Goal: Transaction & Acquisition: Book appointment/travel/reservation

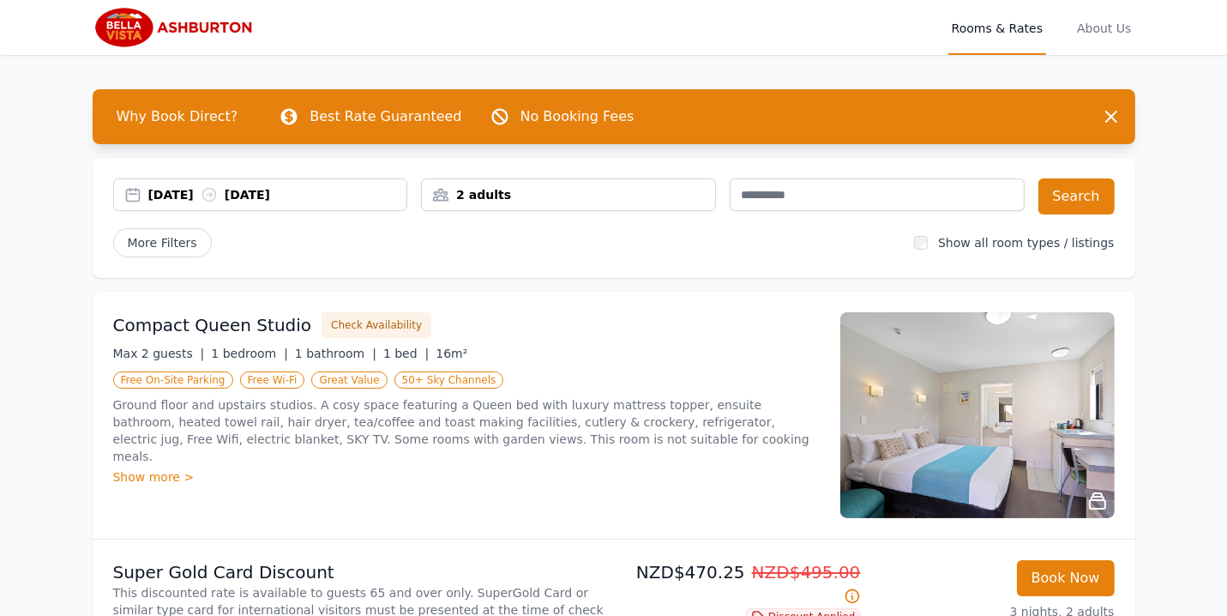
click at [477, 207] on div "2 adults" at bounding box center [568, 194] width 295 height 33
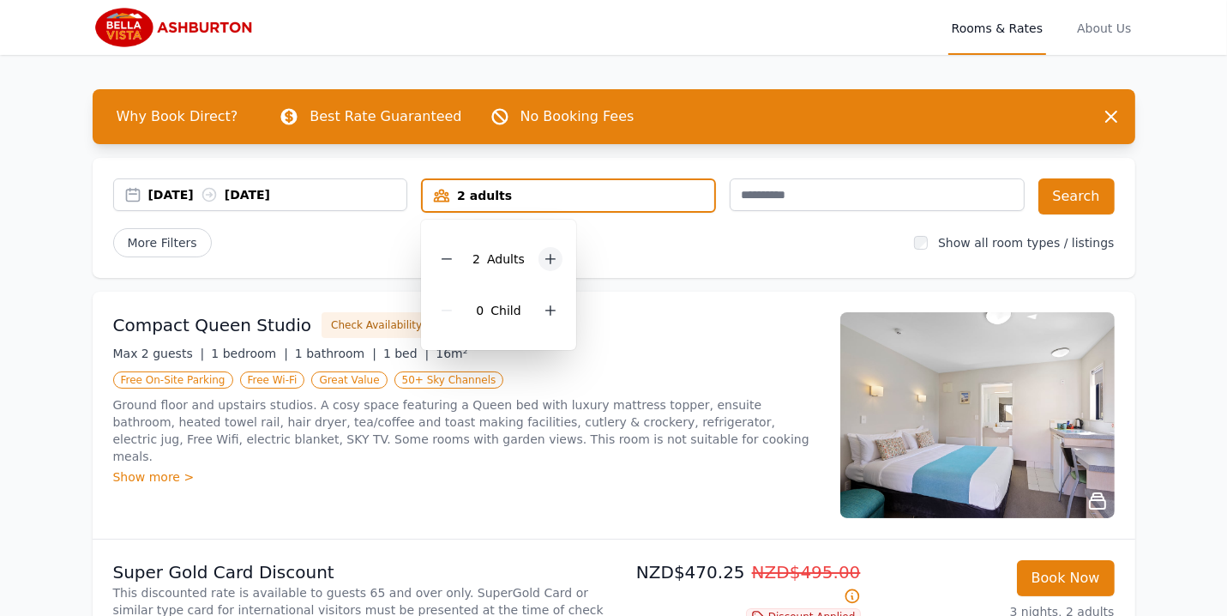
click at [546, 264] on icon at bounding box center [551, 259] width 14 height 14
click at [552, 315] on icon at bounding box center [551, 311] width 14 height 14
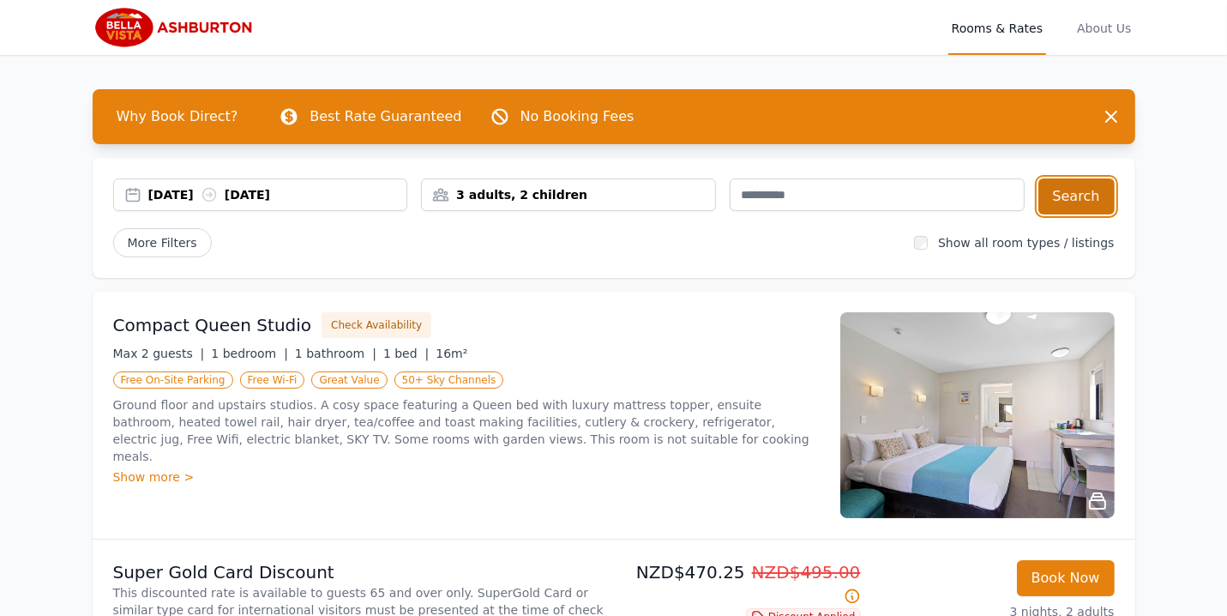
click at [1075, 186] on button "Search" at bounding box center [1077, 196] width 76 height 36
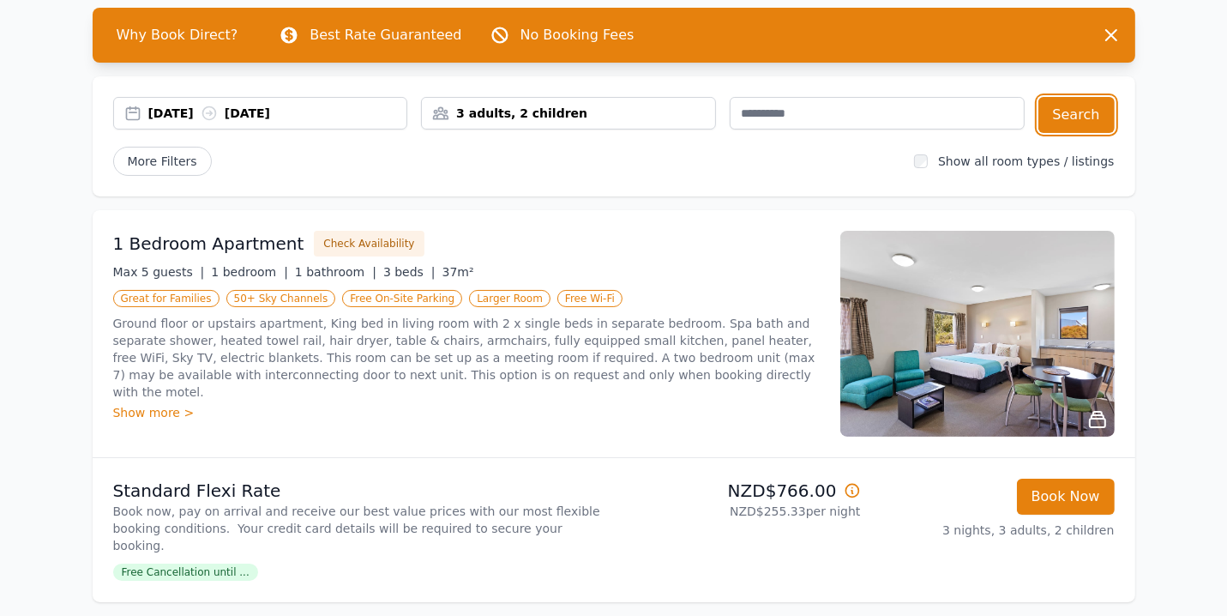
scroll to position [69, 0]
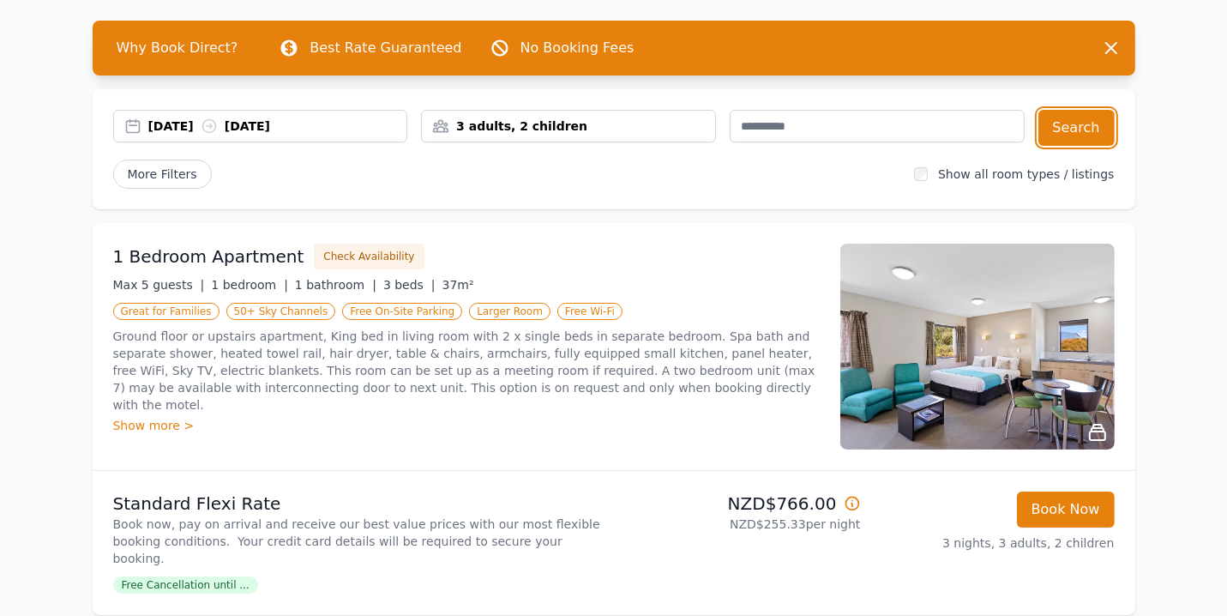
click at [337, 120] on div "[DATE] [DATE]" at bounding box center [277, 126] width 259 height 17
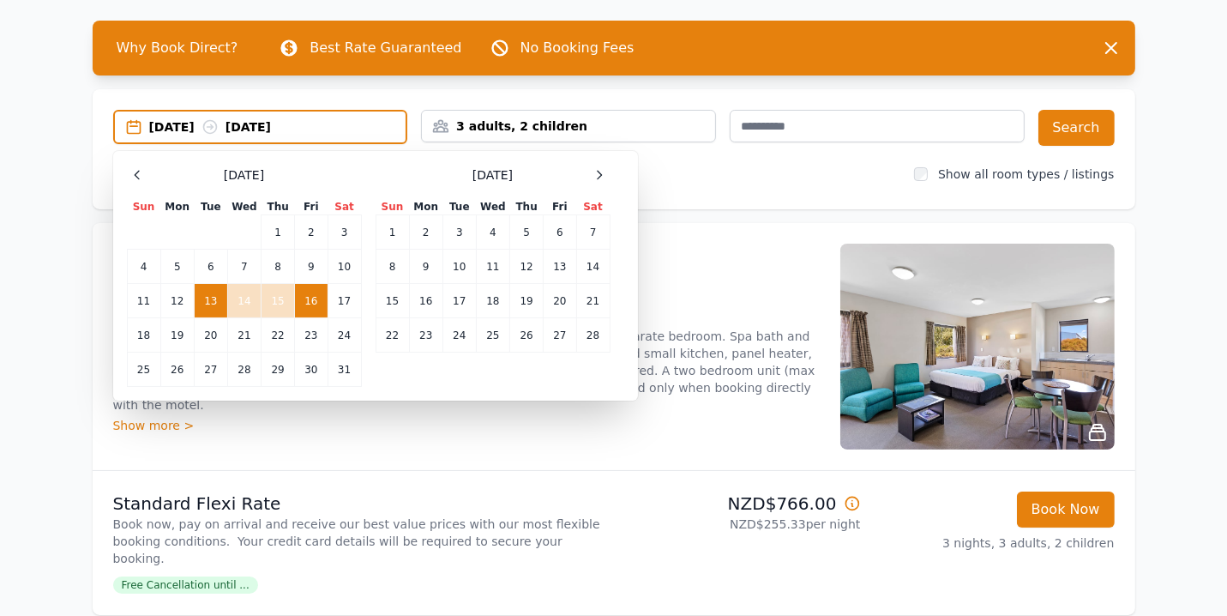
click at [206, 305] on td "13" at bounding box center [210, 301] width 33 height 34
click at [233, 298] on td "14" at bounding box center [243, 301] width 33 height 34
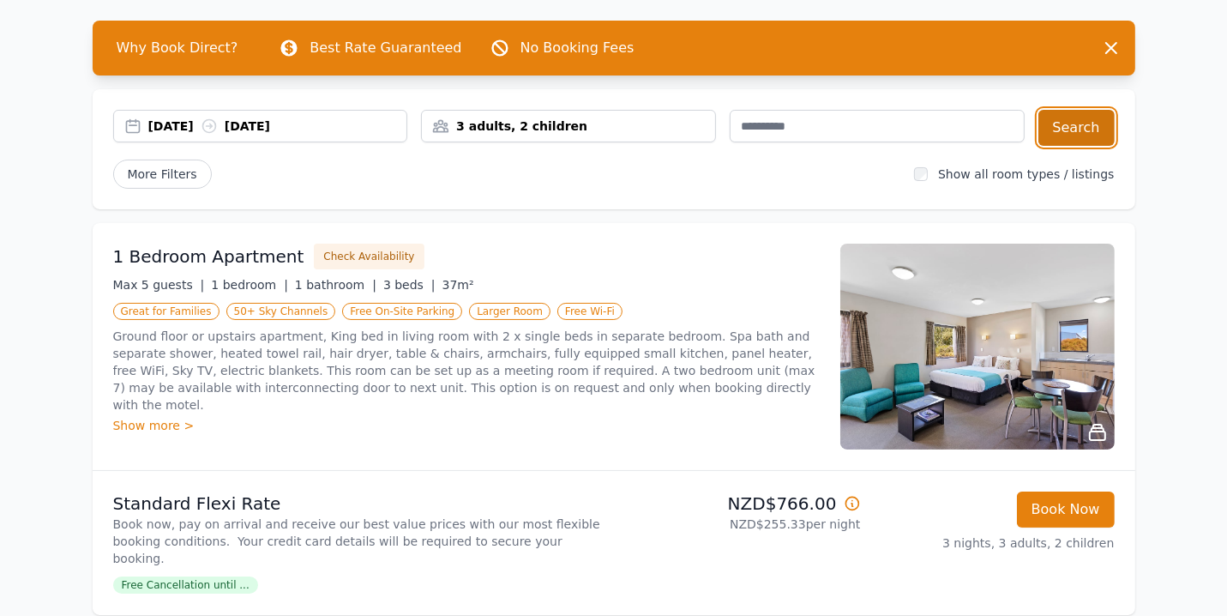
click at [1051, 132] on button "Search" at bounding box center [1077, 128] width 76 height 36
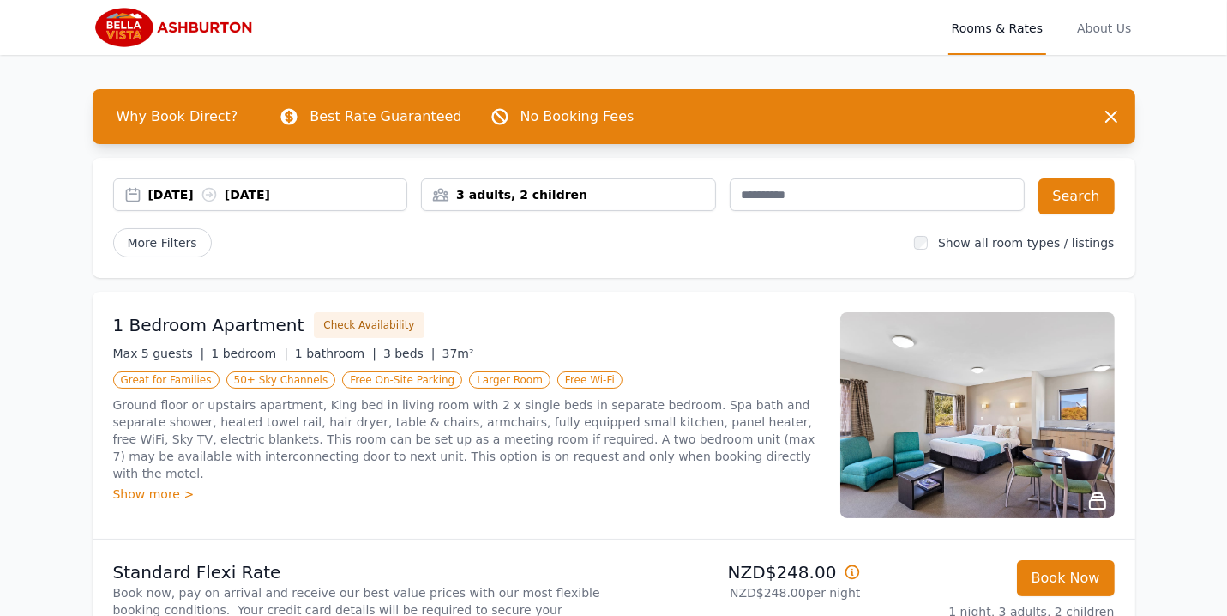
click at [677, 336] on div "1 Bedroom Apartment Check Availability" at bounding box center [466, 325] width 707 height 26
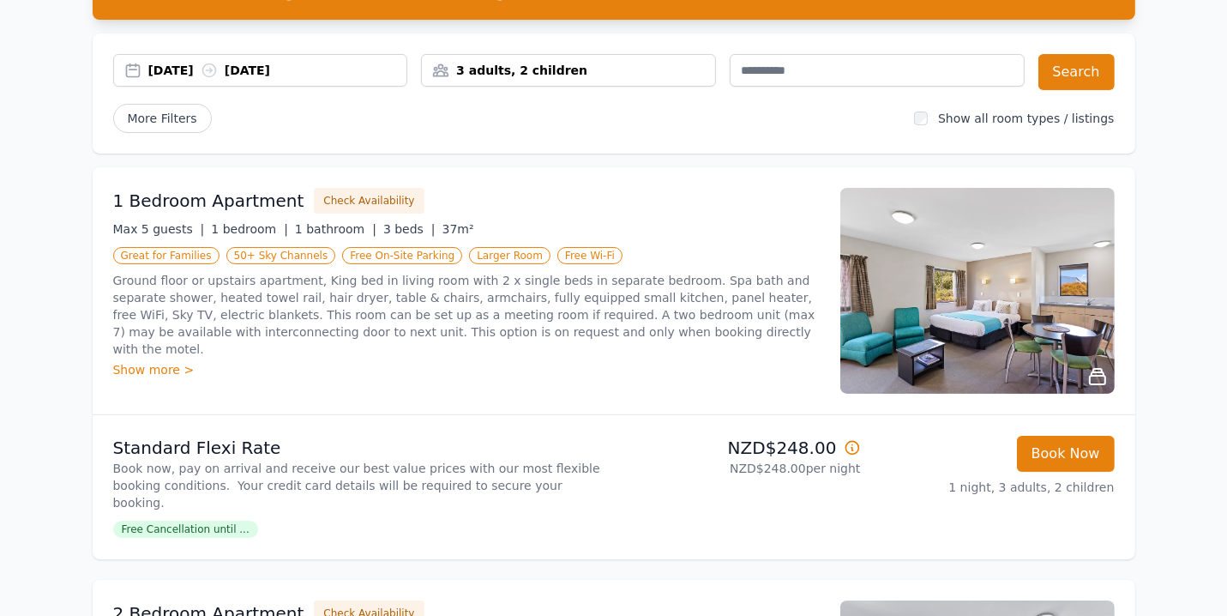
scroll to position [137, 0]
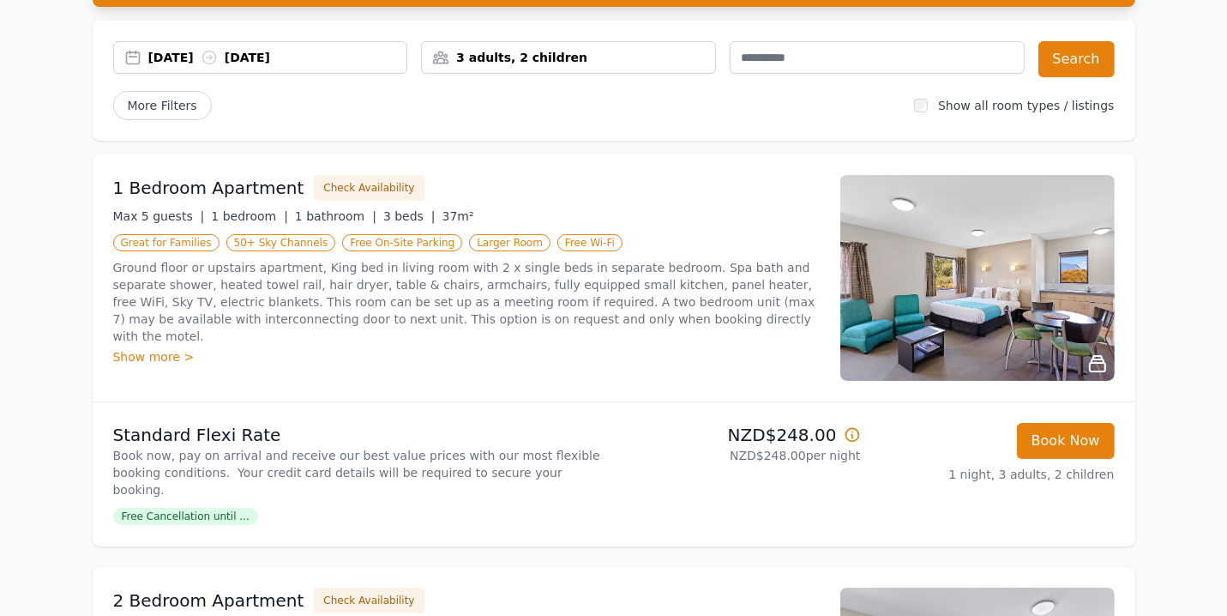
click at [175, 348] on div "Show more >" at bounding box center [466, 356] width 707 height 17
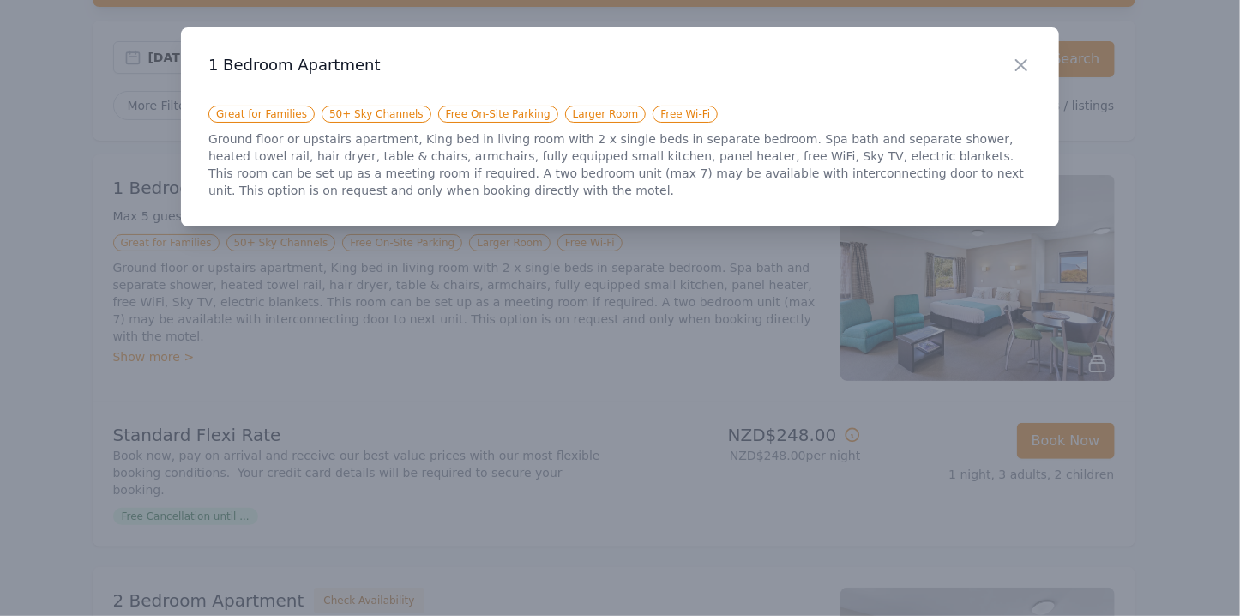
click at [721, 317] on div at bounding box center [620, 308] width 1240 height 616
